Goal: Complete application form: Complete application form

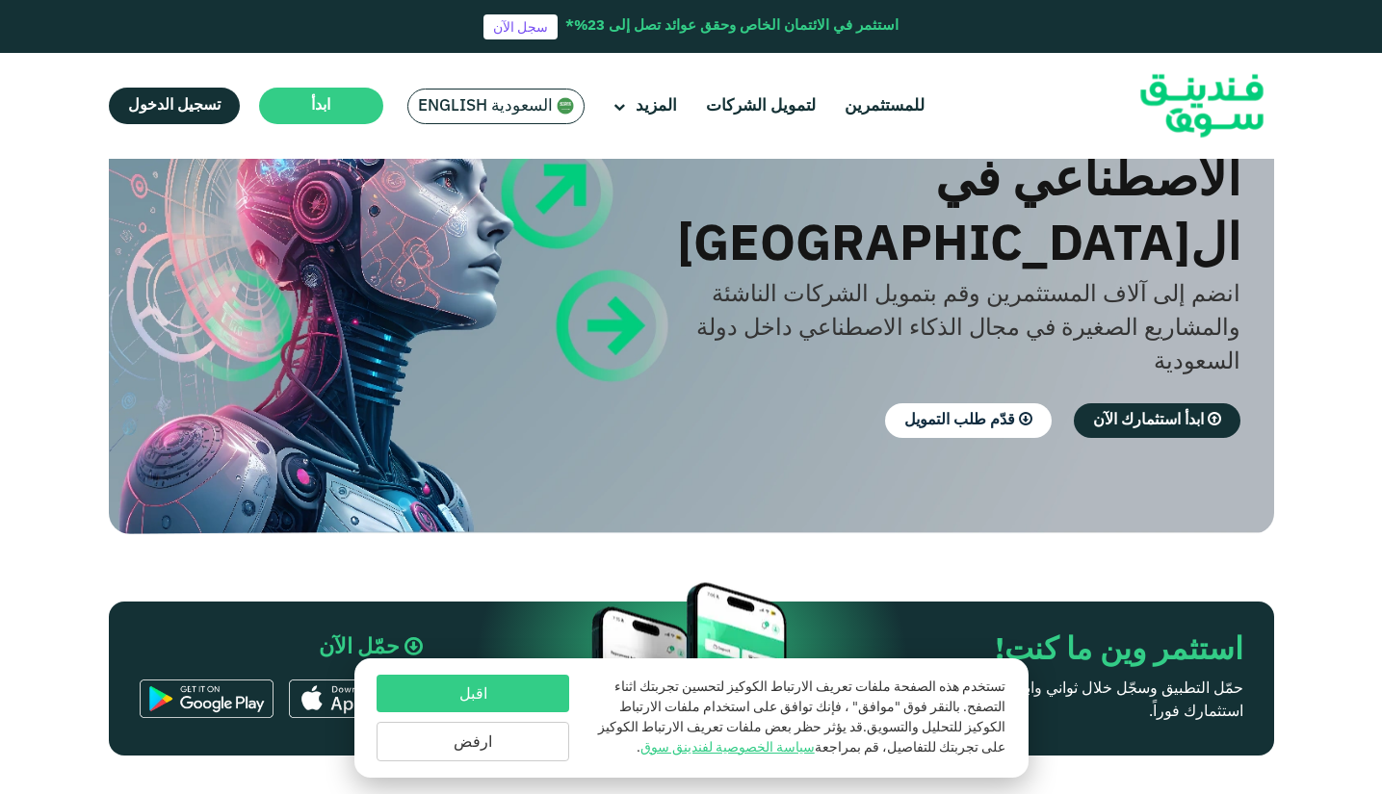
scroll to position [188, 0]
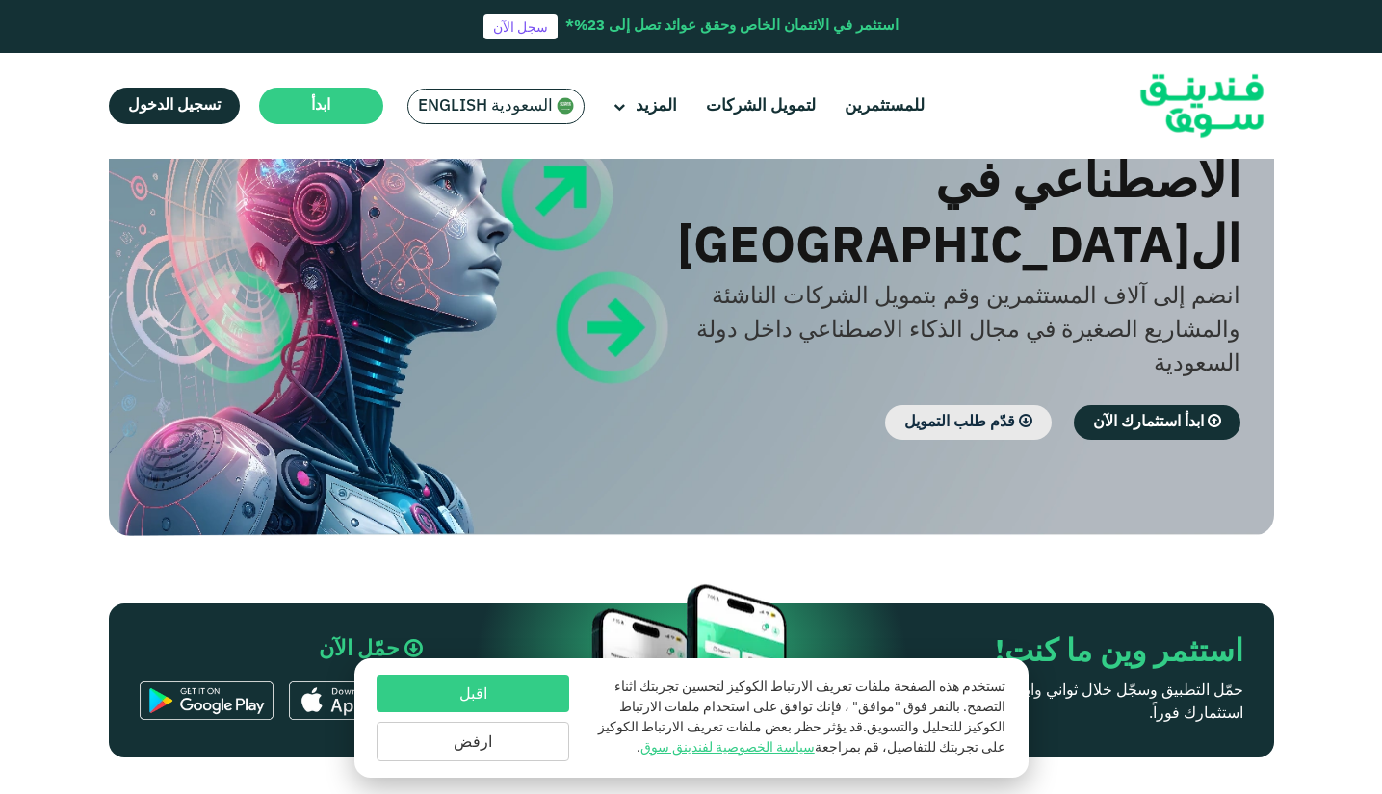
click at [1013, 405] on link "قدّم طلب التمويل" at bounding box center [968, 422] width 167 height 35
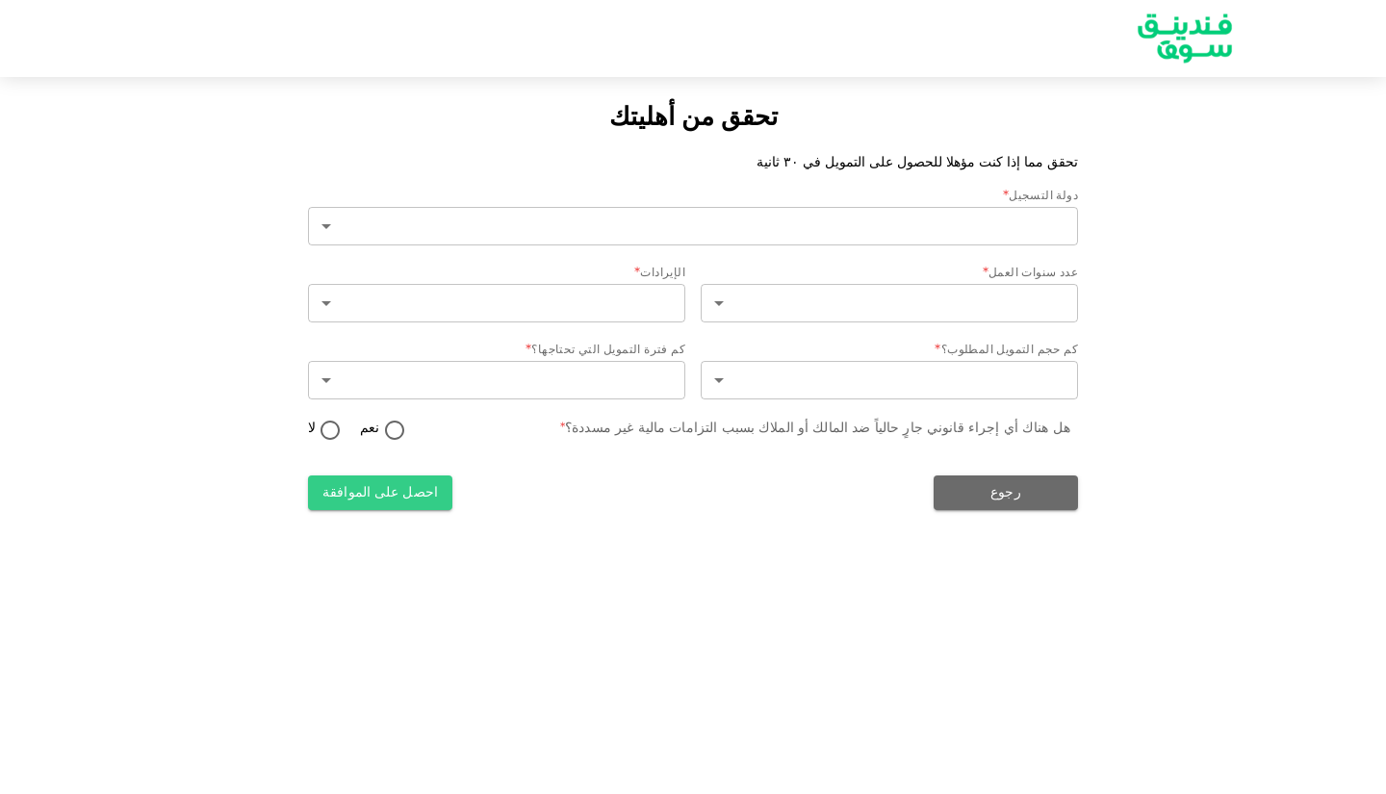
type input "2"
